Goal: Information Seeking & Learning: Learn about a topic

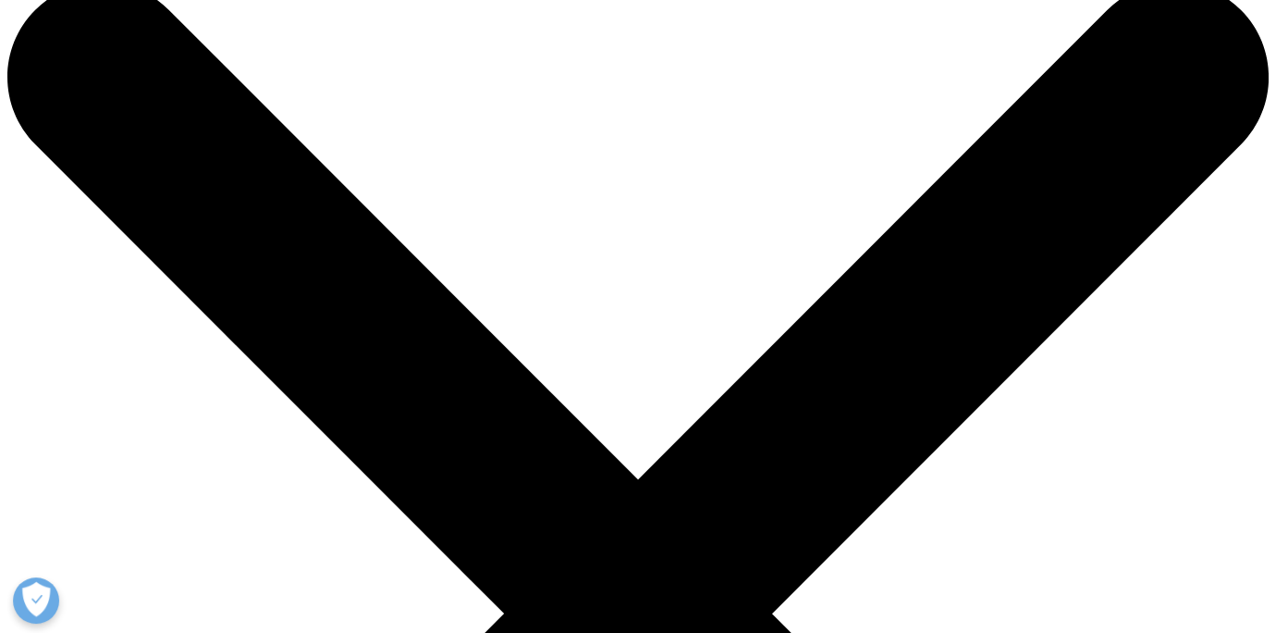
scroll to position [123, 0]
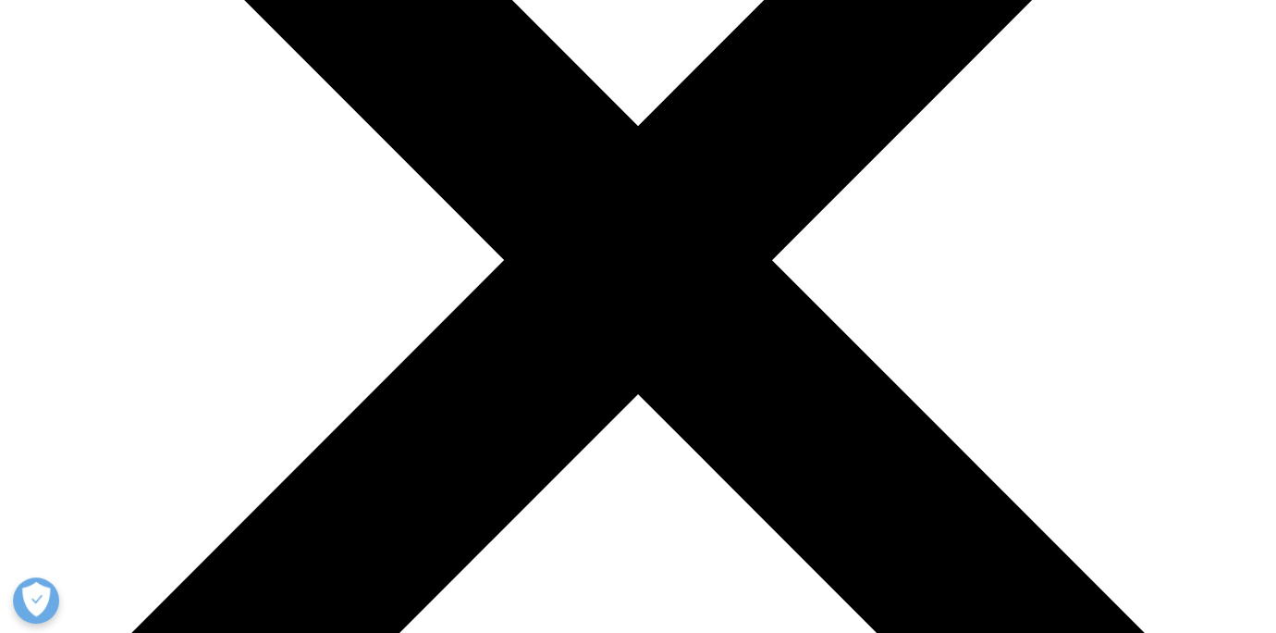
scroll to position [370, 0]
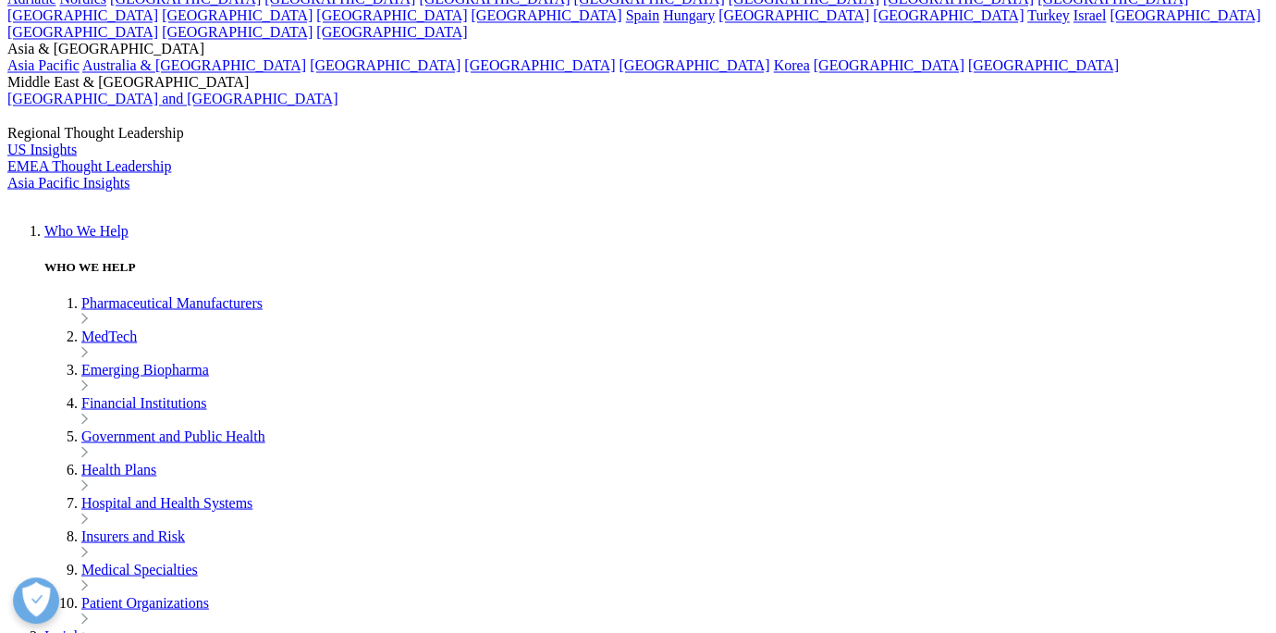
scroll to position [3890, 0]
